Goal: Information Seeking & Learning: Find specific fact

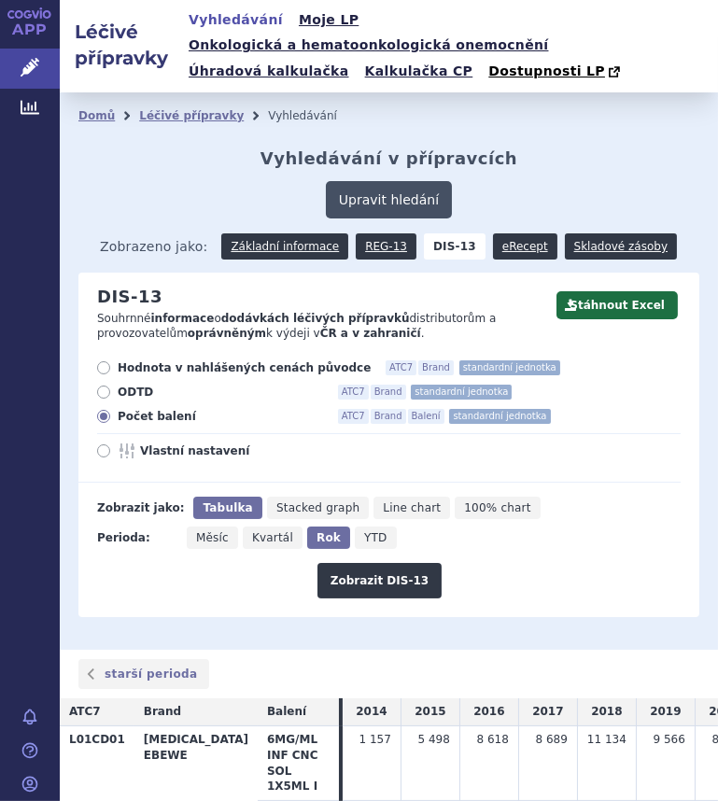
click at [387, 181] on button "Upravit hledání" at bounding box center [389, 199] width 126 height 37
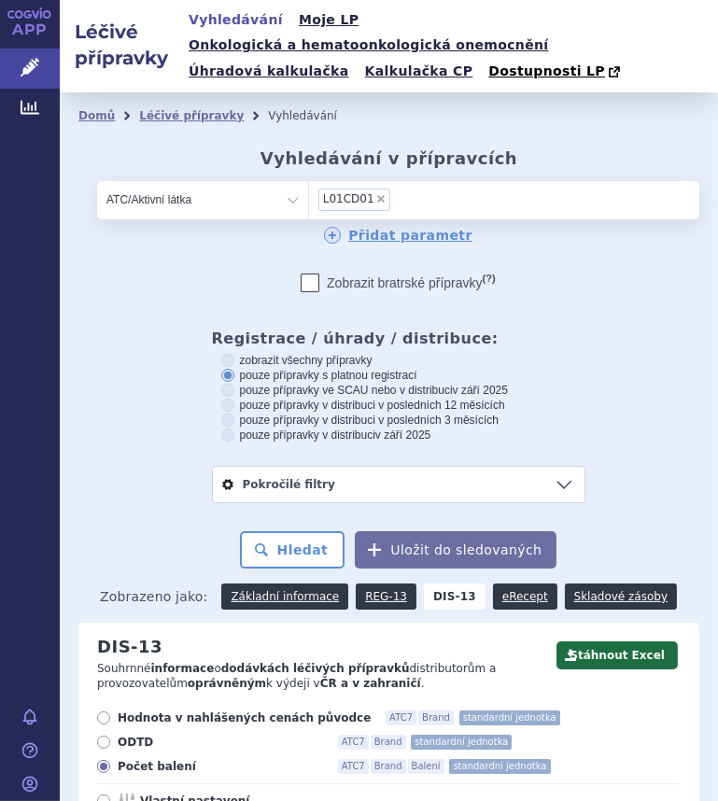
click at [169, 143] on div "Domů Léčivé přípravky Vyhledávání Vyhledávání v přípravcích Upravit hledání ods…" at bounding box center [389, 535] width 658 height 866
click at [375, 193] on span "×" at bounding box center [380, 198] width 11 height 11
click at [309, 180] on select "L01CD01" at bounding box center [308, 198] width 1 height 37
select select
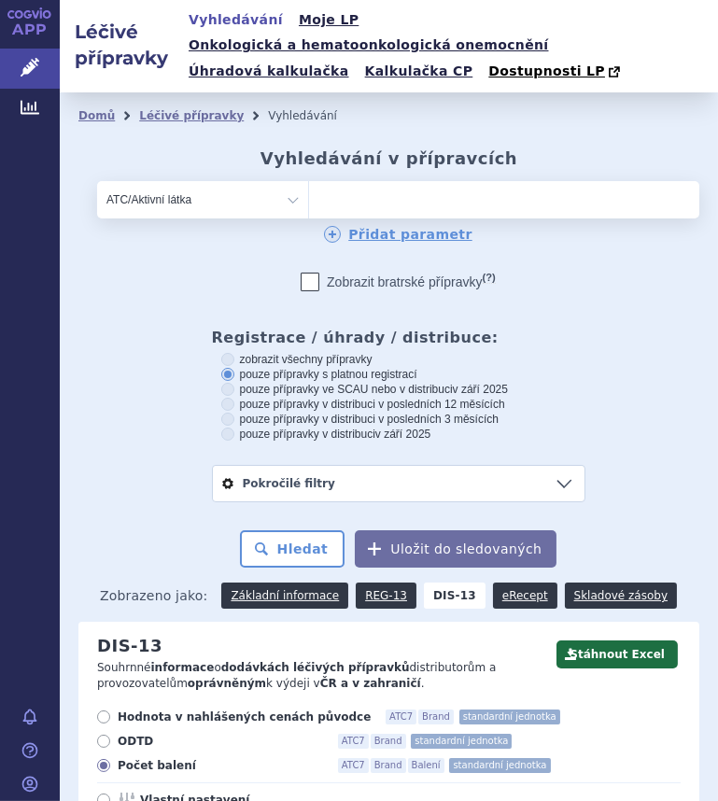
click at [371, 181] on ul at bounding box center [446, 196] width 274 height 30
click at [309, 180] on select at bounding box center [308, 198] width 1 height 37
type input "q"
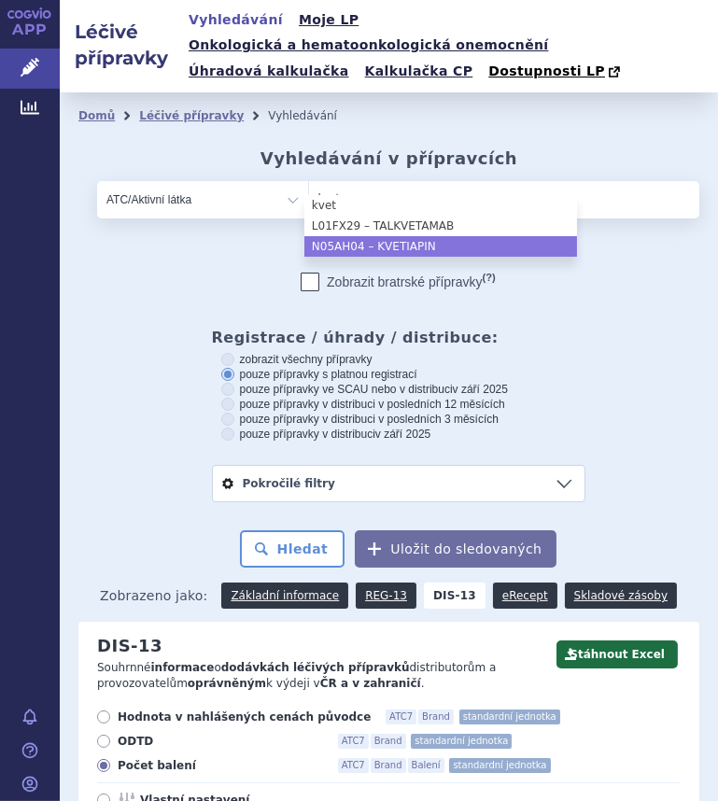
type input "kvet"
select select "N05AH04"
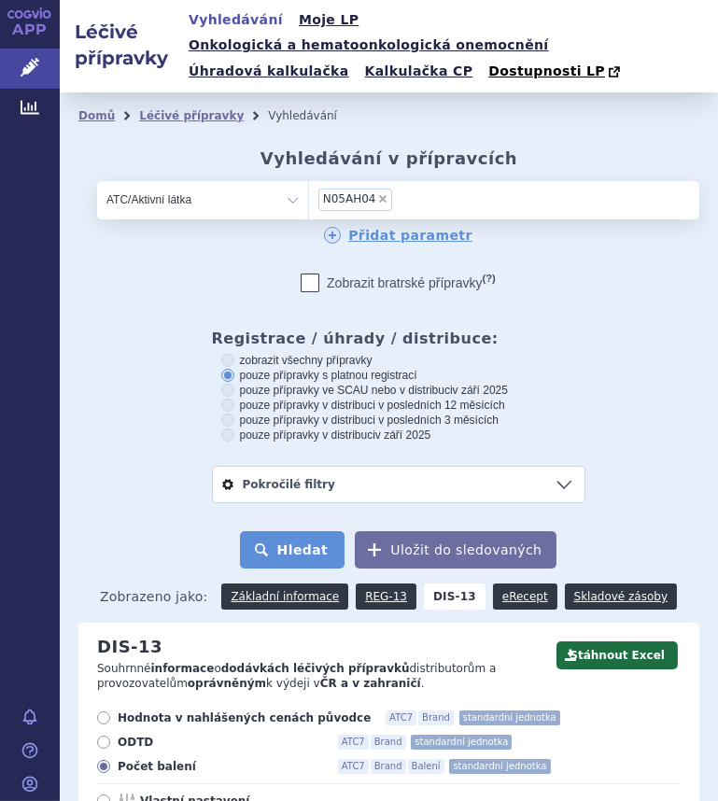
click at [303, 531] on button "Hledat" at bounding box center [293, 549] width 106 height 37
